Goal: Navigation & Orientation: Find specific page/section

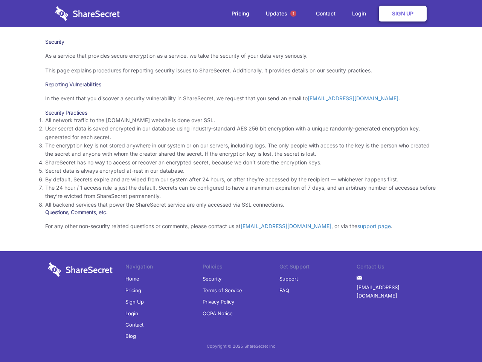
click at [241, 181] on li "By default, Secrets expire and are wiped from our system after 24 hours, or aft…" at bounding box center [241, 179] width 392 height 8
click at [293, 14] on span "1" at bounding box center [293, 14] width 6 height 6
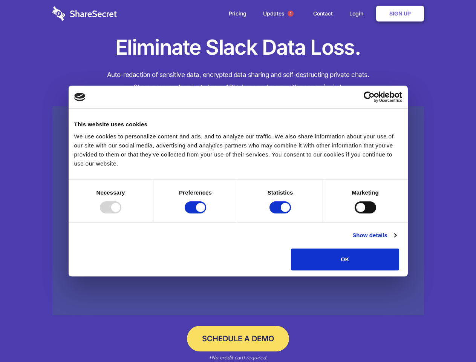
click at [121, 213] on div at bounding box center [110, 207] width 21 height 12
click at [206, 213] on input "Preferences" at bounding box center [195, 207] width 21 height 12
checkbox input "false"
click at [281, 213] on input "Statistics" at bounding box center [279, 207] width 21 height 12
checkbox input "false"
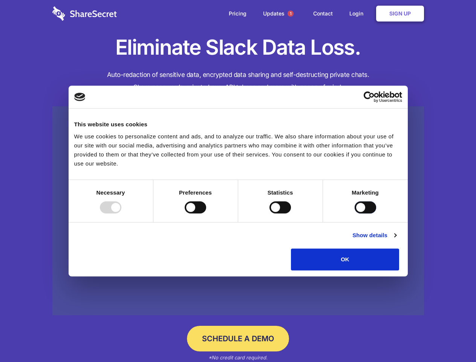
click at [354, 213] on input "Marketing" at bounding box center [364, 207] width 21 height 12
checkbox input "true"
click at [396, 240] on link "Show details" at bounding box center [374, 234] width 44 height 9
click at [0, 0] on li "Necessary 7 Necessary cookies help make a website usable by enabling basic func…" at bounding box center [0, 0] width 0 height 0
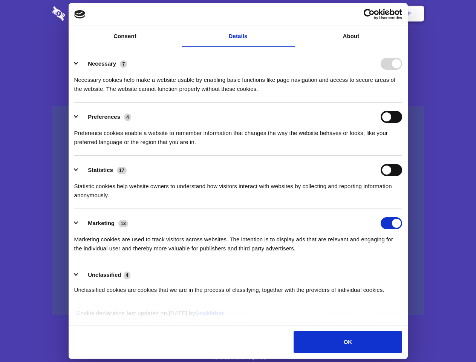
click at [290, 14] on span "1" at bounding box center [290, 14] width 6 height 6
